Goal: Task Accomplishment & Management: Manage account settings

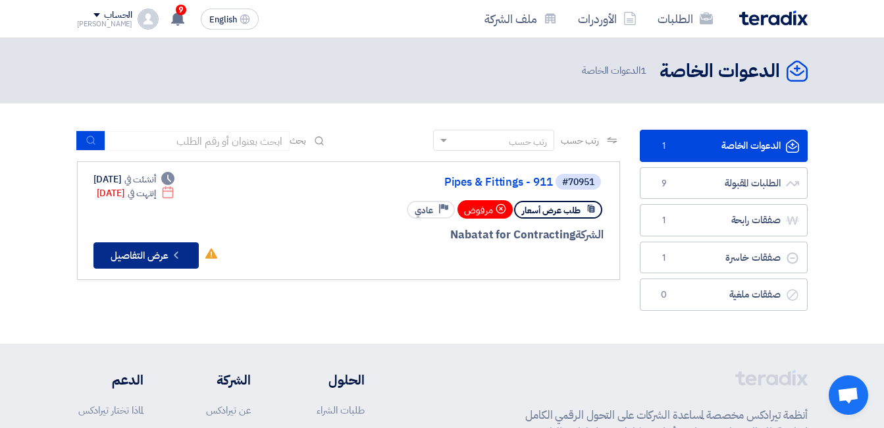
click at [148, 253] on button "Check details عرض التفاصيل" at bounding box center [145, 255] width 105 height 26
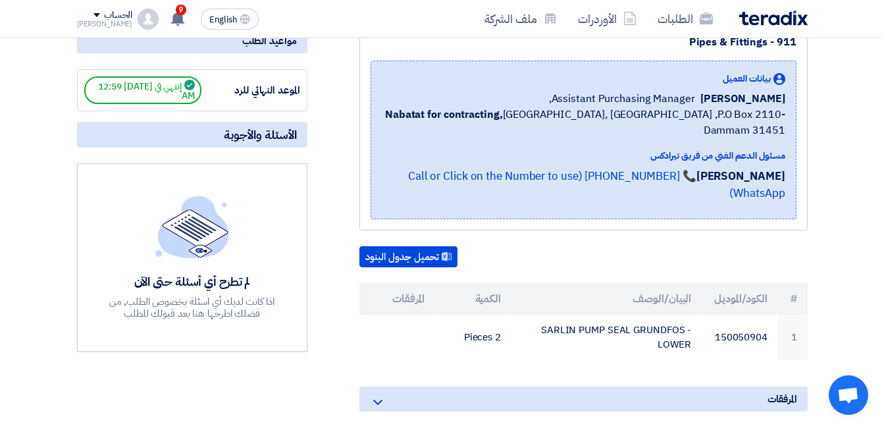
scroll to position [197, 0]
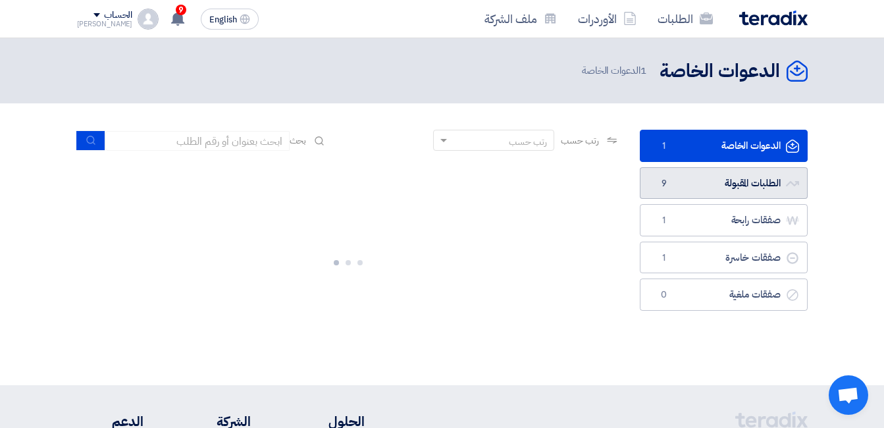
click at [732, 178] on link "الطلبات المقبولة الطلبات المقبولة 9" at bounding box center [723, 183] width 168 height 32
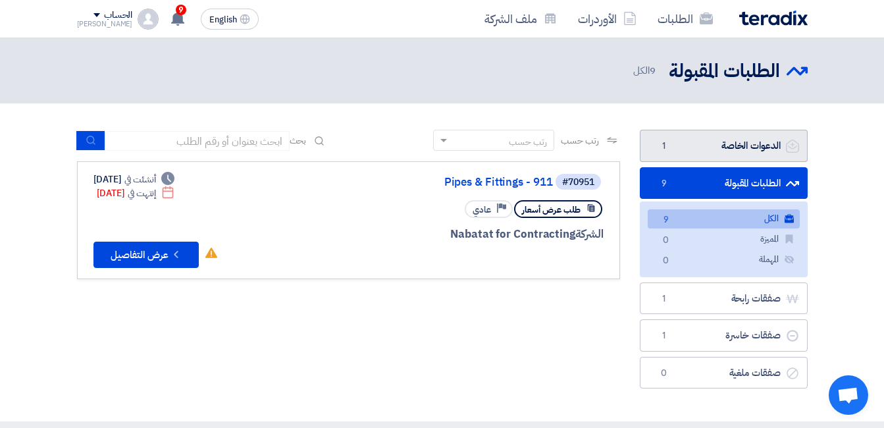
click at [731, 147] on link "الدعوات الخاصة الدعوات الخاصة 1" at bounding box center [723, 146] width 168 height 32
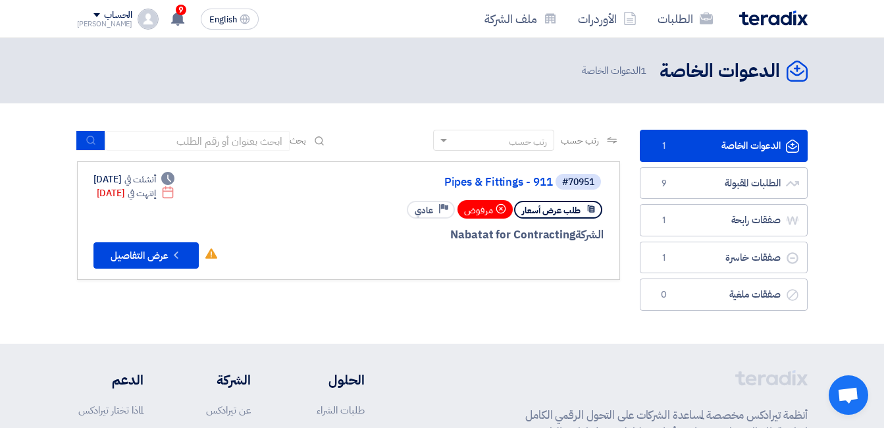
click at [702, 147] on link "الدعوات الخاصة الدعوات الخاصة 1" at bounding box center [723, 146] width 168 height 32
click at [669, 142] on span "1" at bounding box center [664, 145] width 16 height 13
click at [158, 255] on button "Check details عرض التفاصيل" at bounding box center [145, 255] width 105 height 26
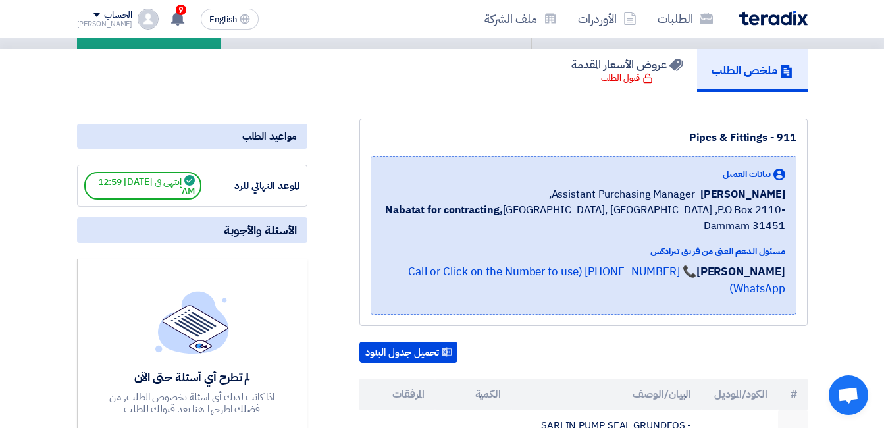
scroll to position [197, 0]
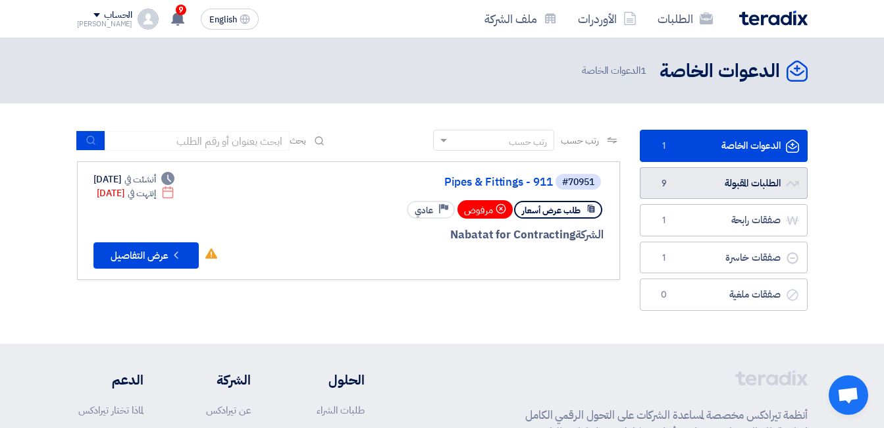
click at [735, 181] on link "الطلبات المقبولة الطلبات المقبولة 9" at bounding box center [723, 183] width 168 height 32
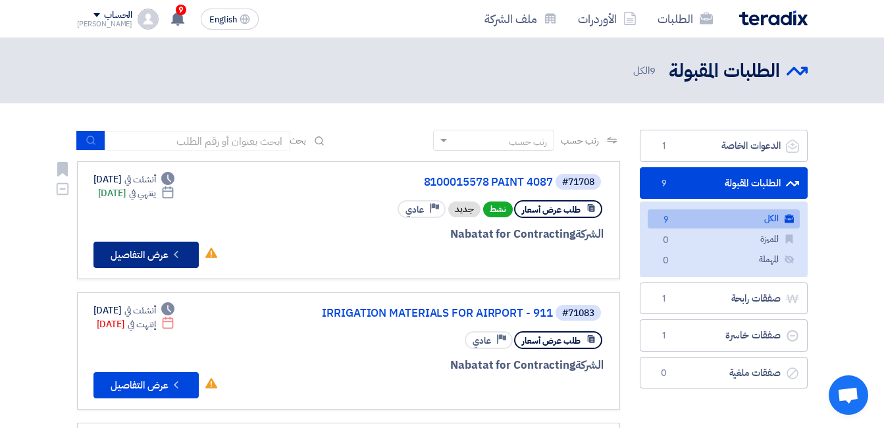
click at [145, 251] on button "Check details عرض التفاصيل" at bounding box center [145, 254] width 105 height 26
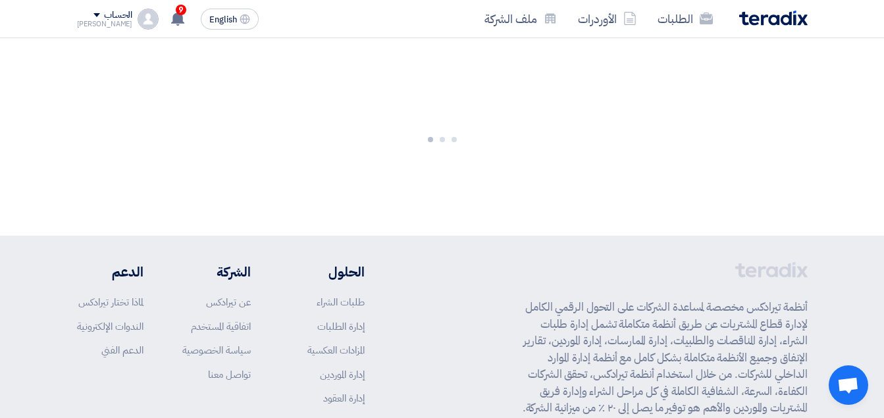
click at [145, 251] on footer "أنظمة تيرادكس مخصصة لمساعدة الشركات على التحول الرقمي الكامل لإدارة قطاع المشتر…" at bounding box center [442, 387] width 884 height 302
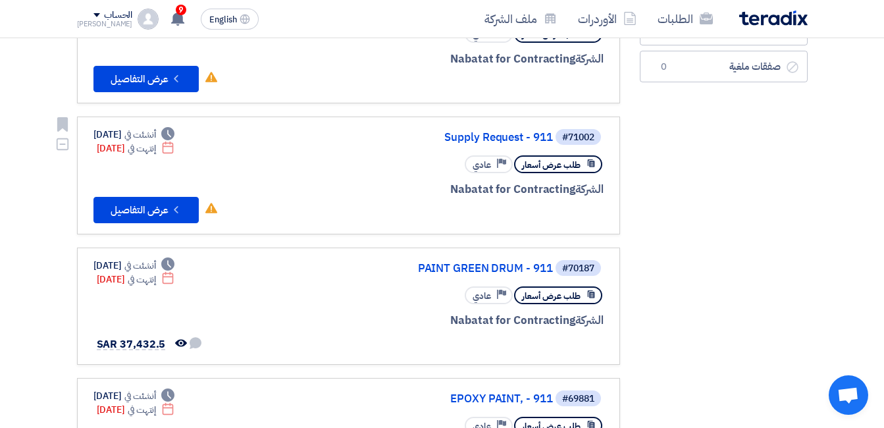
scroll to position [395, 0]
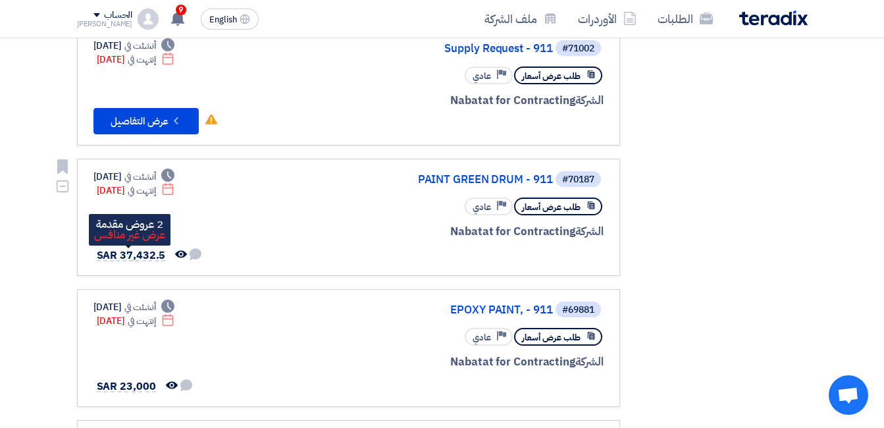
click at [153, 252] on span "SAR 37,432.5" at bounding box center [131, 255] width 69 height 16
click at [148, 224] on div "Deadline أنشئت في [DATE] Deadline إنتهت في [DATE] لم تتم أي محادثة بينك وبين ال…" at bounding box center [148, 217] width 110 height 95
click at [146, 255] on span "SAR 37,432.5" at bounding box center [131, 255] width 69 height 16
click at [382, 246] on div at bounding box center [445, 255] width 316 height 18
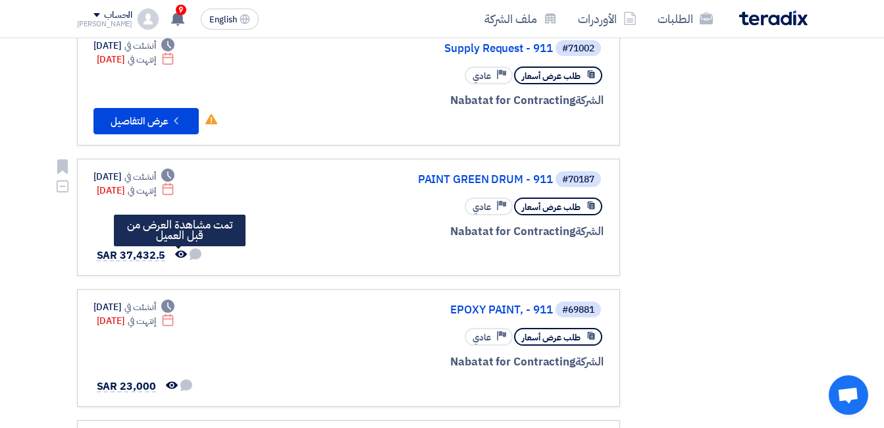
click at [178, 253] on icon "تمت مشاهدة العرض من قبل العميل" at bounding box center [181, 254] width 12 height 12
click at [195, 252] on use at bounding box center [195, 254] width 12 height 12
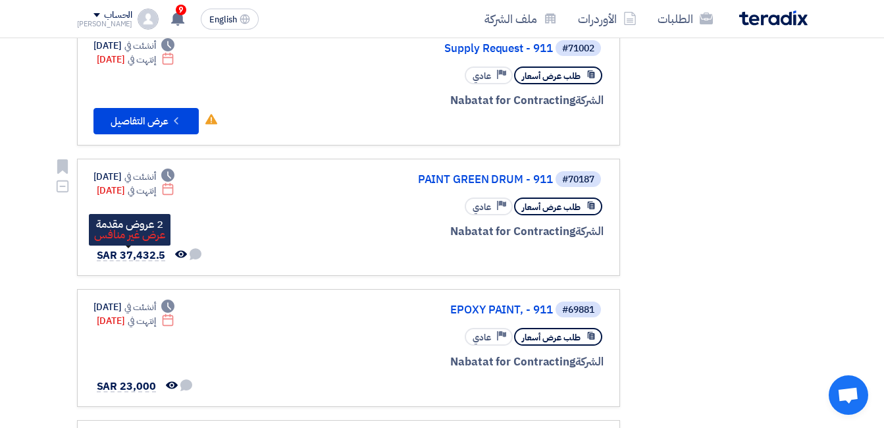
click at [148, 257] on span "SAR 37,432.5" at bounding box center [131, 255] width 69 height 16
click at [147, 255] on span "SAR 37,432.5" at bounding box center [131, 255] width 69 height 16
drag, startPoint x: 147, startPoint y: 255, endPoint x: 268, endPoint y: 247, distance: 121.3
click at [268, 247] on div "#70187 PAINT GREEN DRUM - 911 طلب عرض أسعار Priority عادي الشركة Nabatat for Co…" at bounding box center [348, 217] width 510 height 95
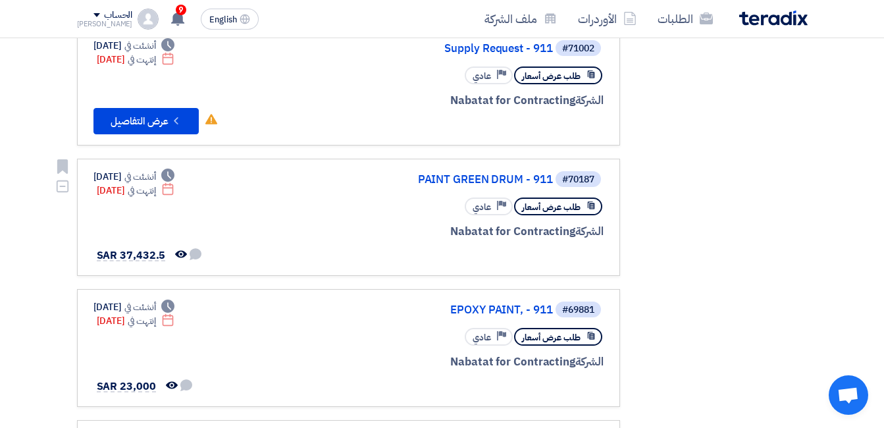
click at [547, 234] on div "الشركة Nabatat for Contracting" at bounding box center [445, 231] width 316 height 17
click at [130, 252] on span "SAR 37,432.5" at bounding box center [131, 255] width 69 height 16
drag, startPoint x: 130, startPoint y: 252, endPoint x: 296, endPoint y: 249, distance: 166.5
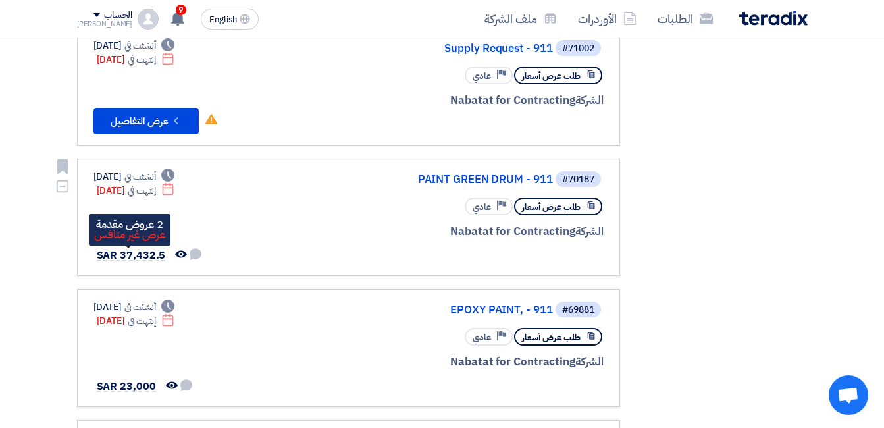
click at [296, 249] on div at bounding box center [445, 255] width 316 height 18
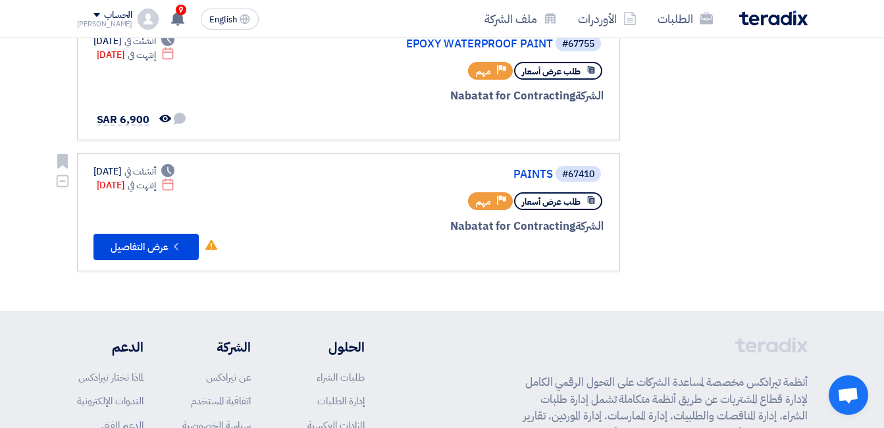
scroll to position [855, 0]
